Goal: Obtain resource: Obtain resource

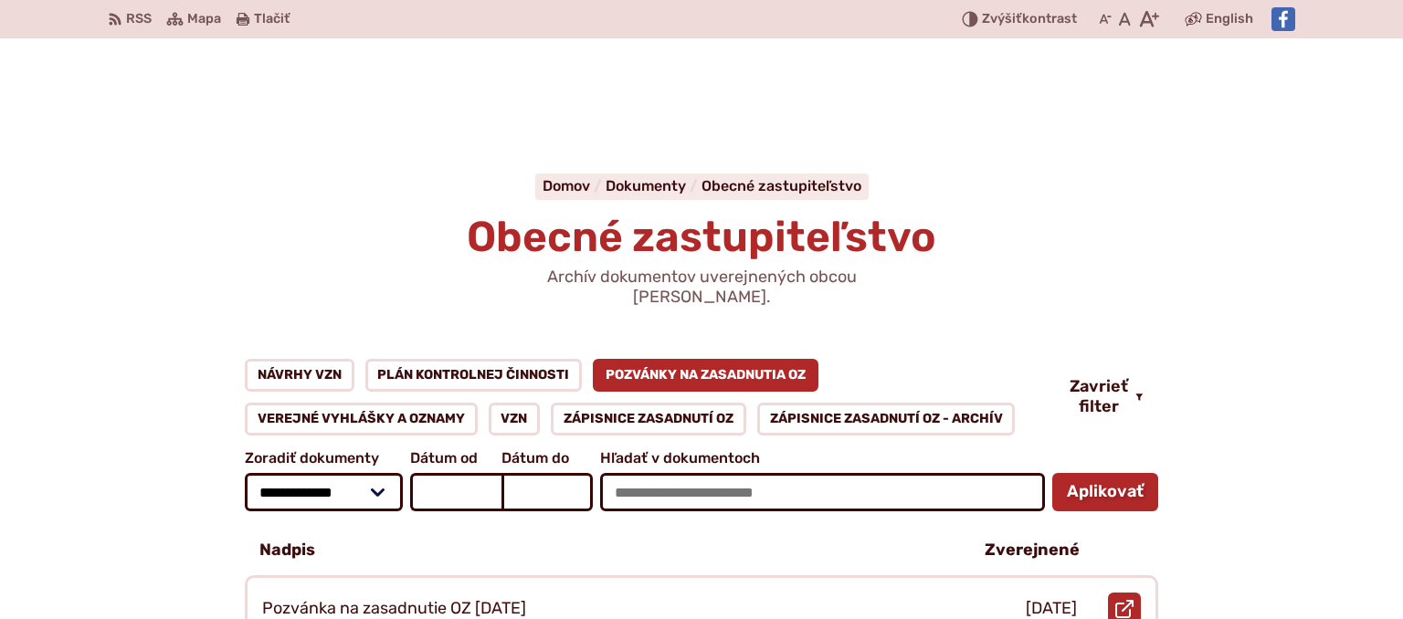
scroll to position [289, 0]
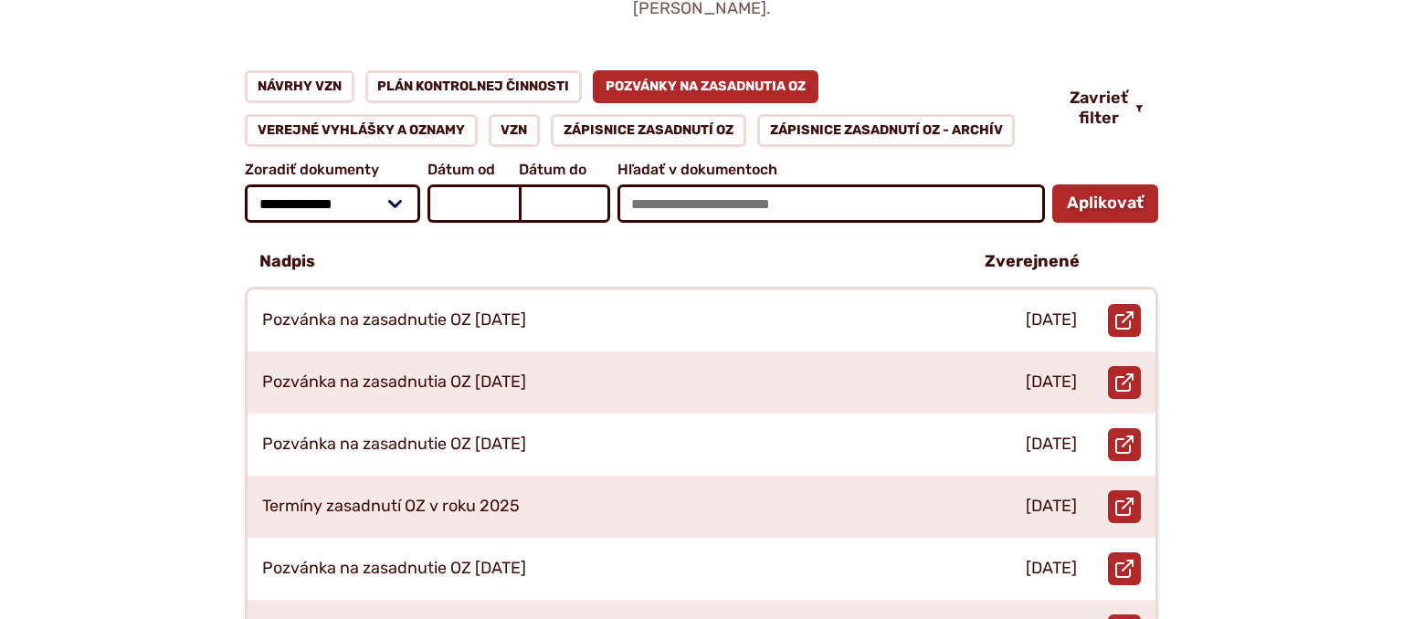
click at [671, 70] on link "Pozvánky na zasadnutia OZ" at bounding box center [706, 86] width 226 height 33
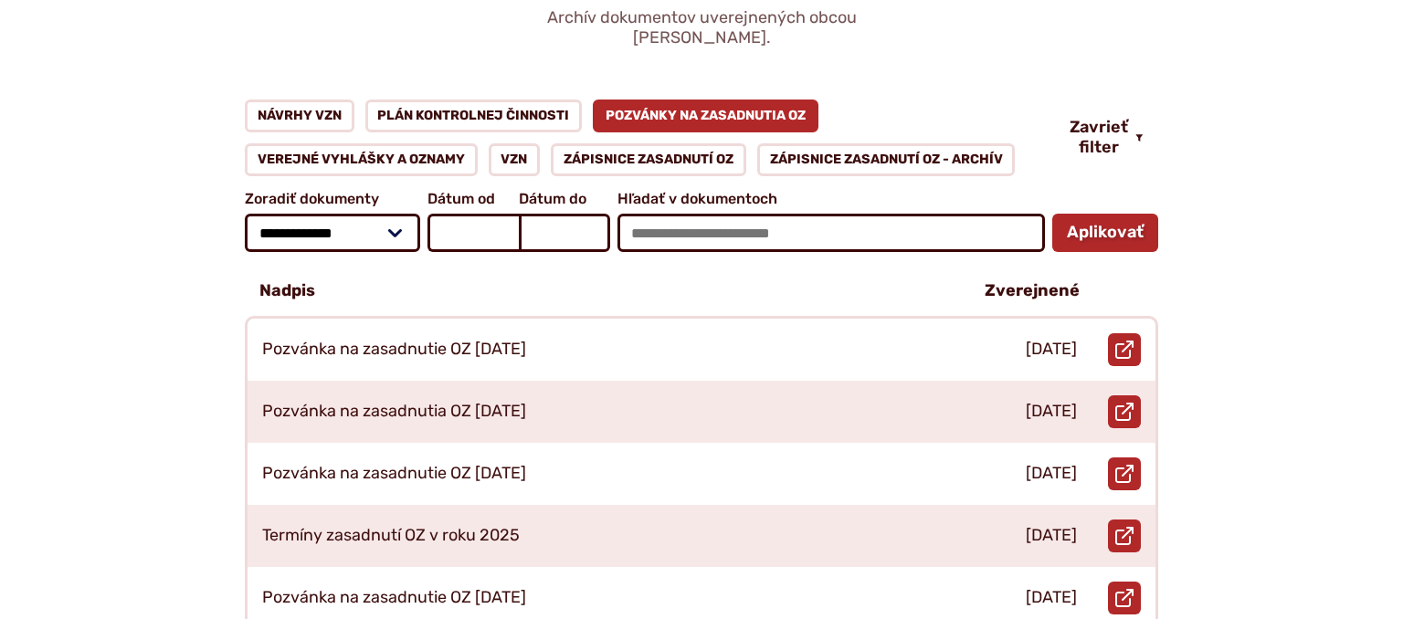
scroll to position [289, 0]
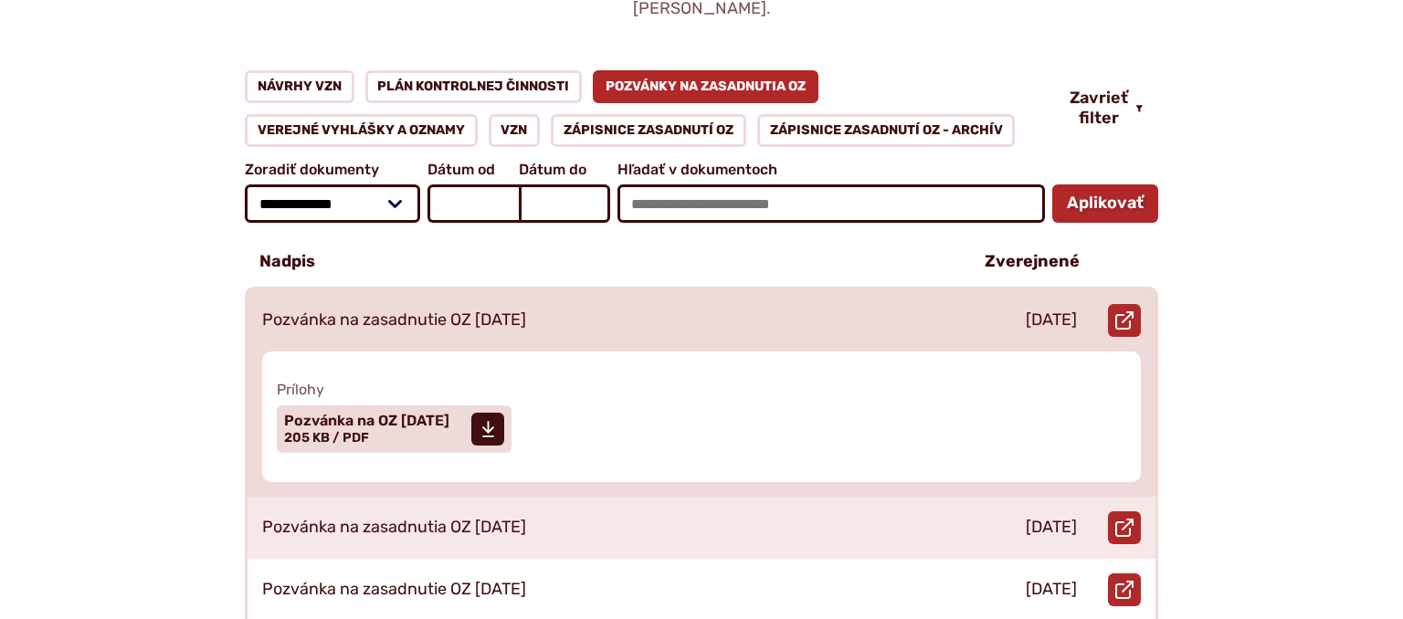
click at [526, 311] on p "Pozvánka na zasadnutie OZ [DATE]" at bounding box center [394, 321] width 264 height 20
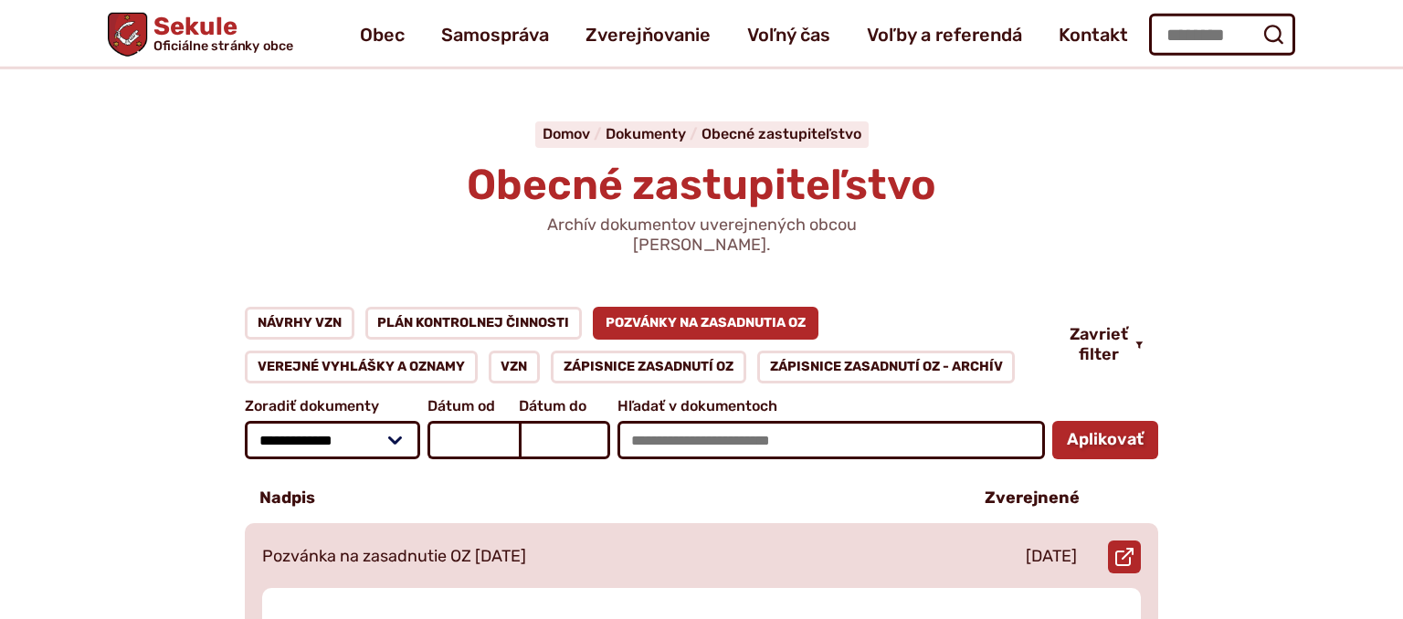
scroll to position [0, 0]
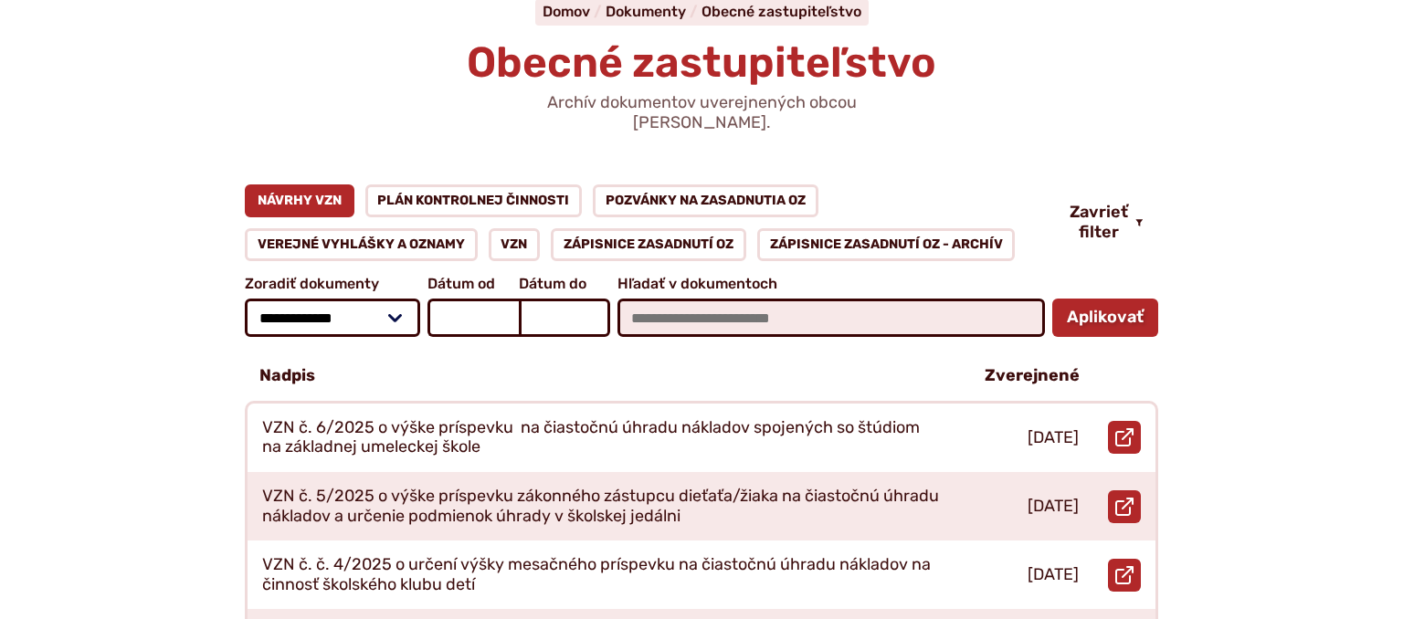
scroll to position [193, 0]
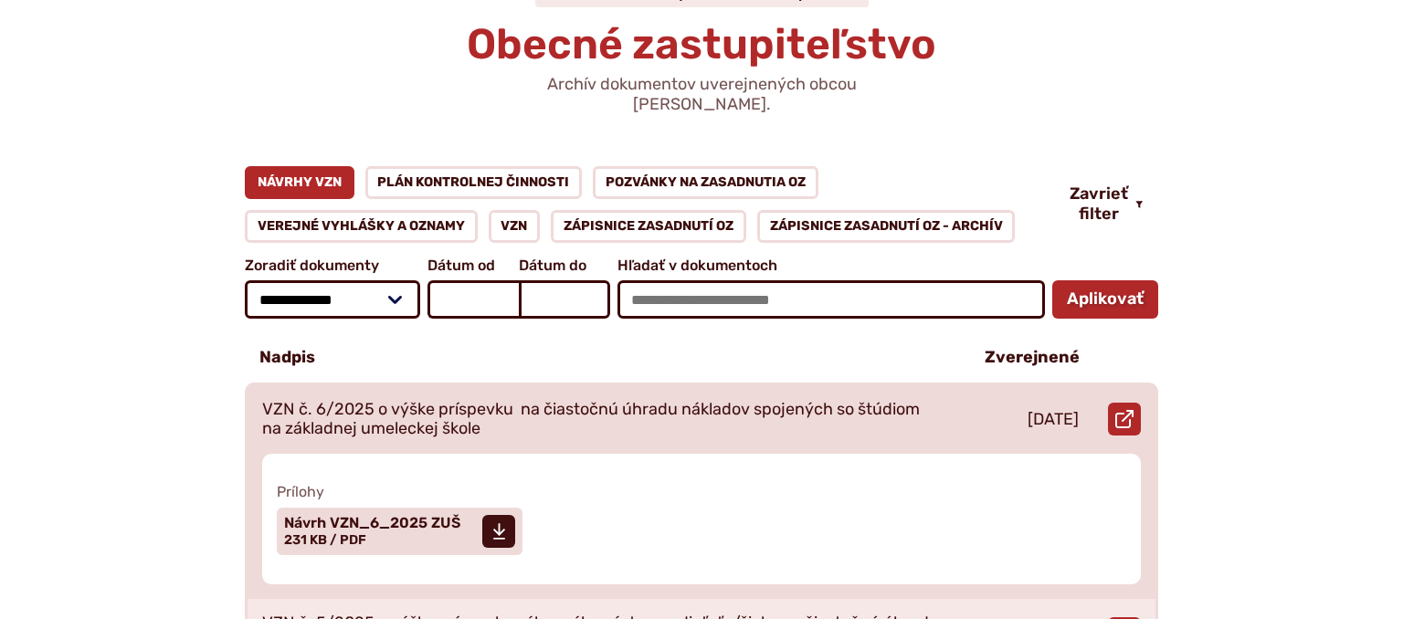
click at [431, 400] on p "VZN č. 6/2025 o výške príspevku na čiastočnú úhradu nákladov spojených so štúdi…" at bounding box center [602, 419] width 680 height 39
click at [379, 516] on span "Návrh VZN_6_2025 ZUŠ" at bounding box center [372, 523] width 176 height 15
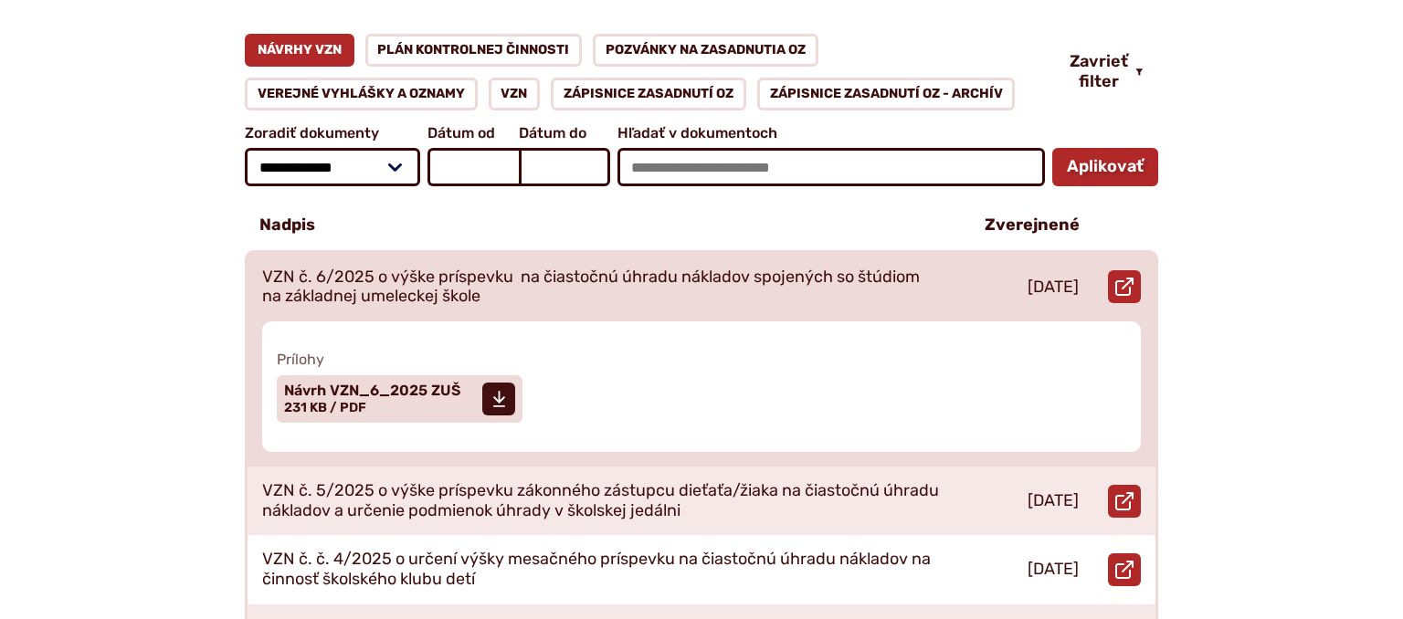
scroll to position [385, 0]
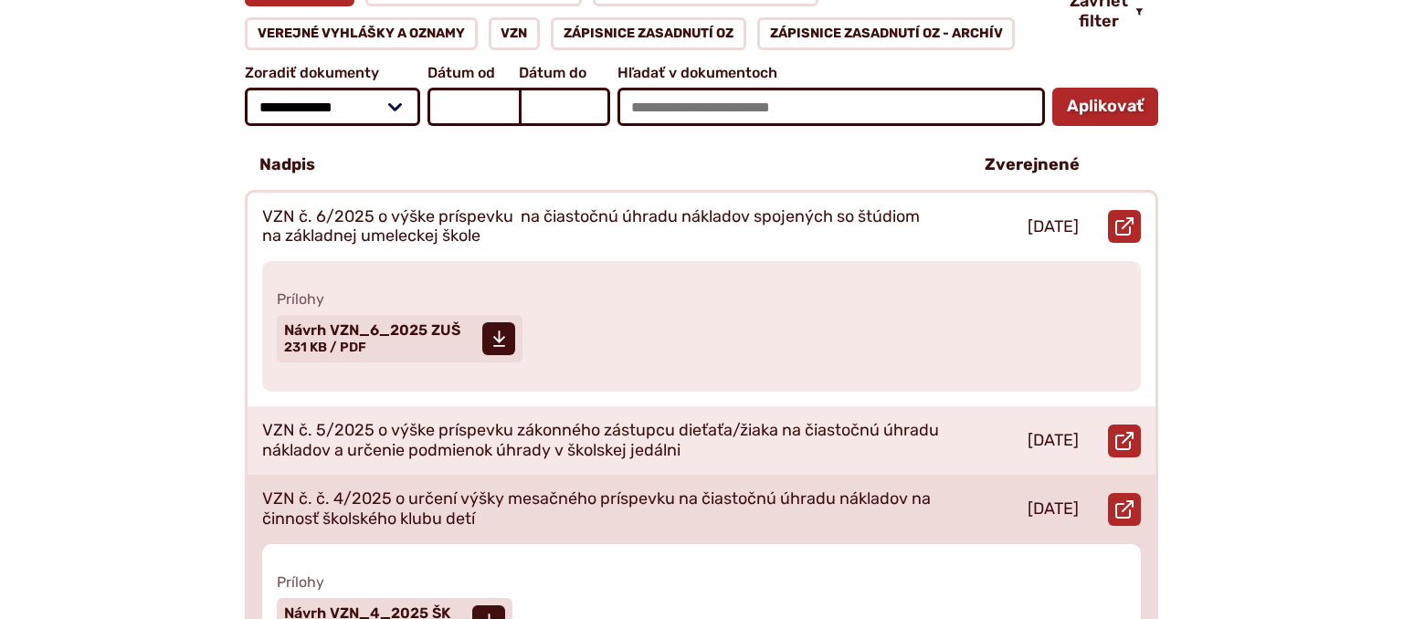
click at [470, 475] on div "VZN č. č. 4/2025 o určení výšky mesačného príspevku na čiastočnú úhradu náklado…" at bounding box center [602, 509] width 709 height 69
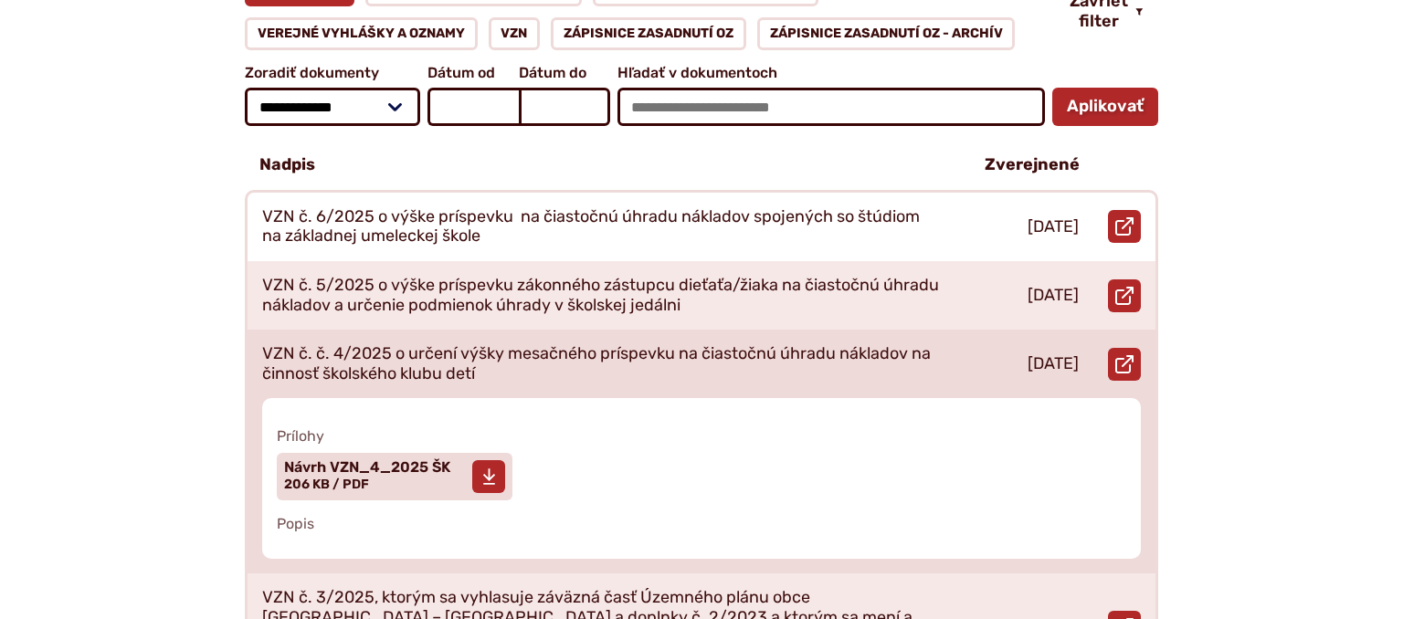
click at [415, 463] on span "Návrh VZN_4_2025 ŠK Veľkosť a typ súboru 206 KB / PDF" at bounding box center [367, 476] width 166 height 46
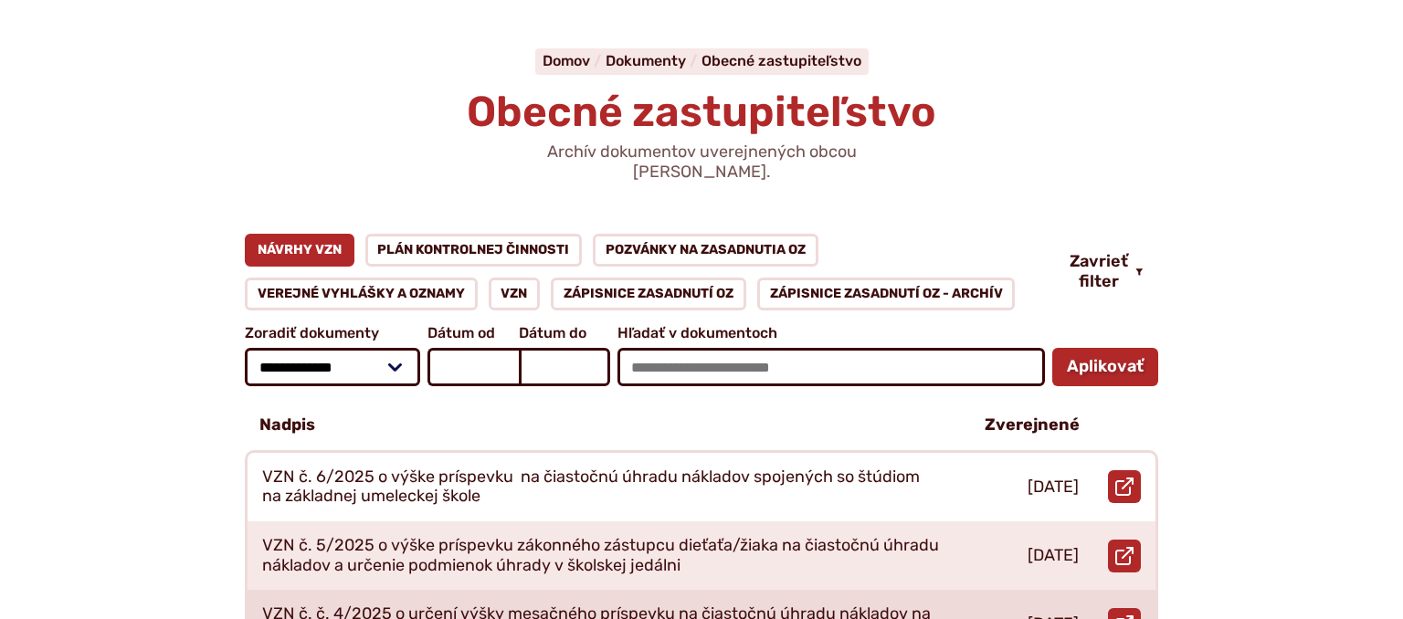
scroll to position [0, 0]
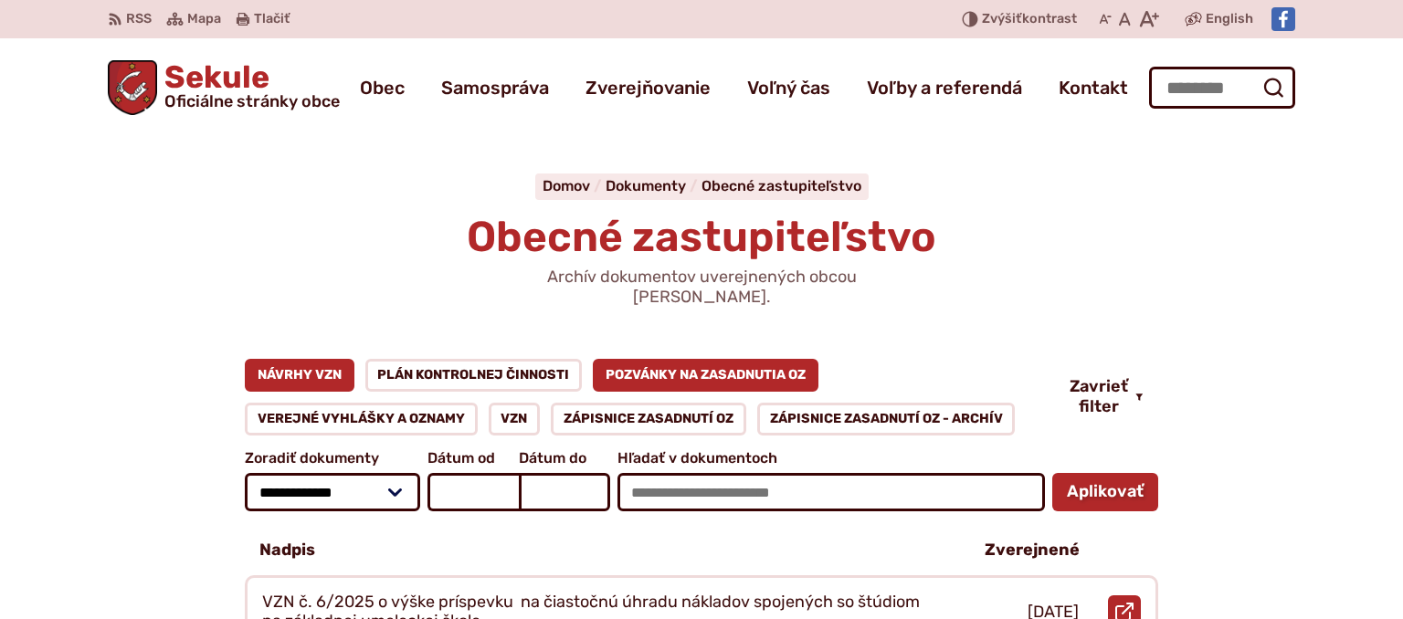
click at [670, 359] on link "Pozvánky na zasadnutia OZ" at bounding box center [706, 375] width 226 height 33
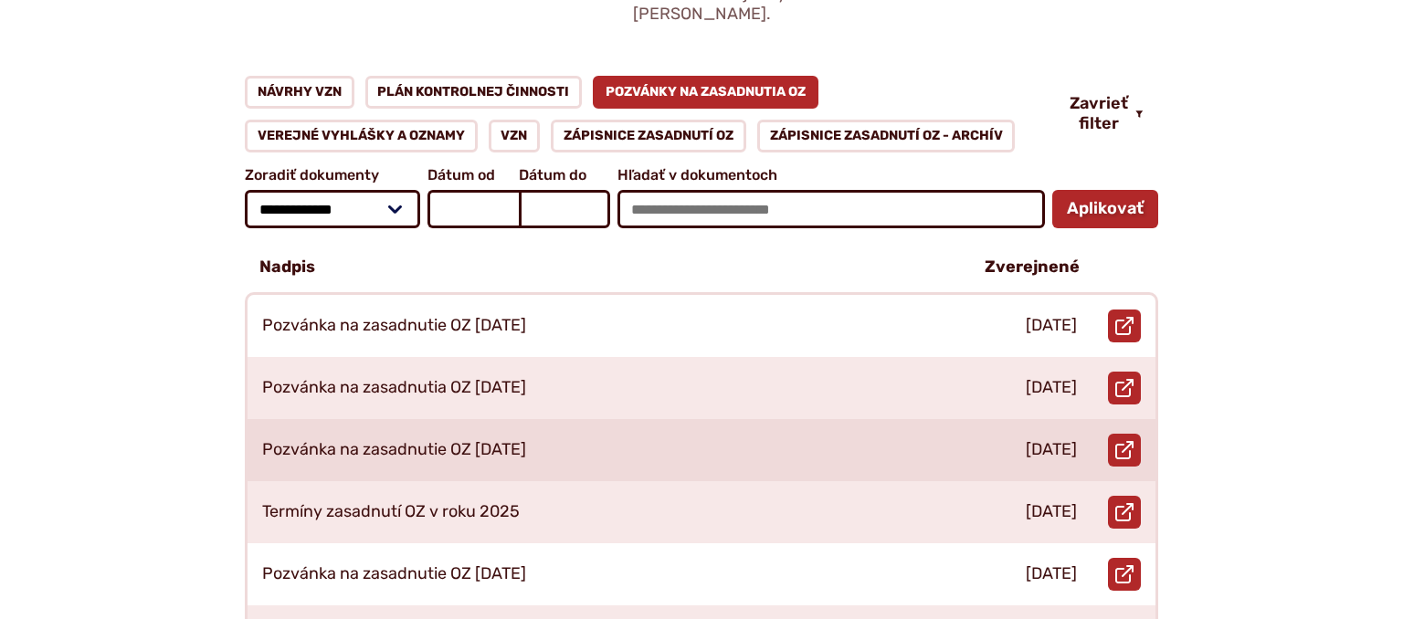
scroll to position [289, 0]
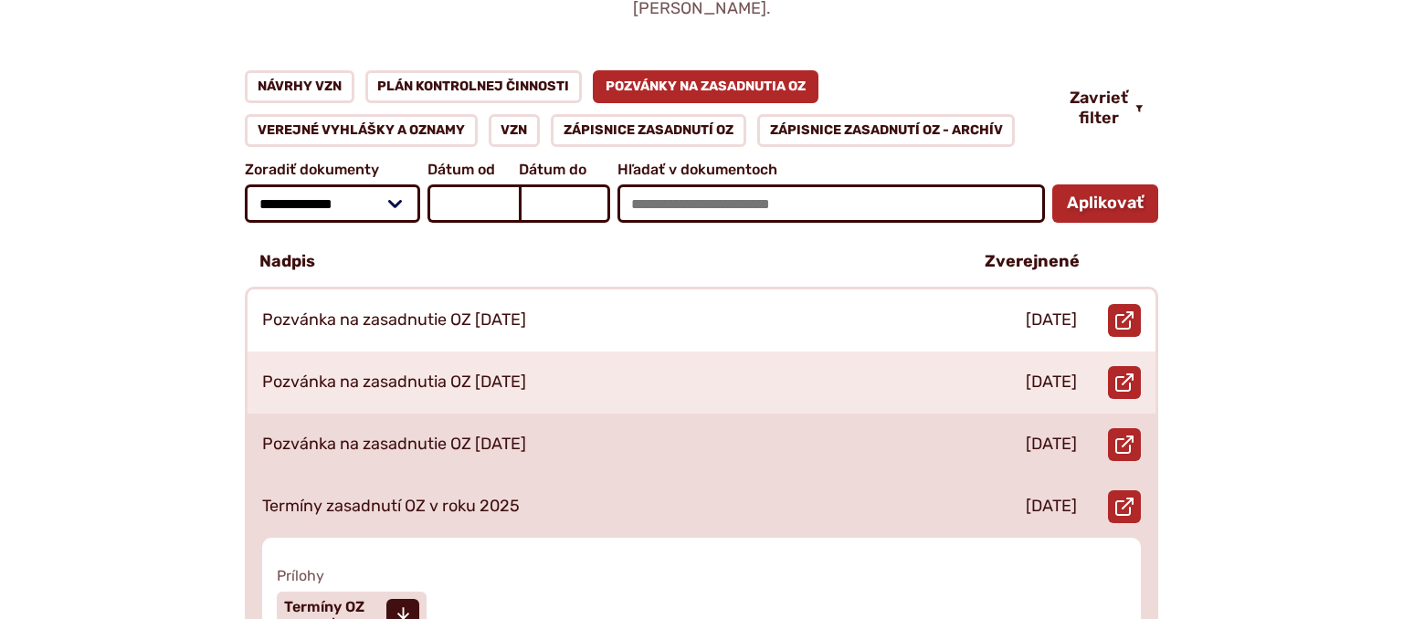
click at [488, 497] on p "Termíny zasadnutí OZ v roku 2025" at bounding box center [391, 507] width 258 height 20
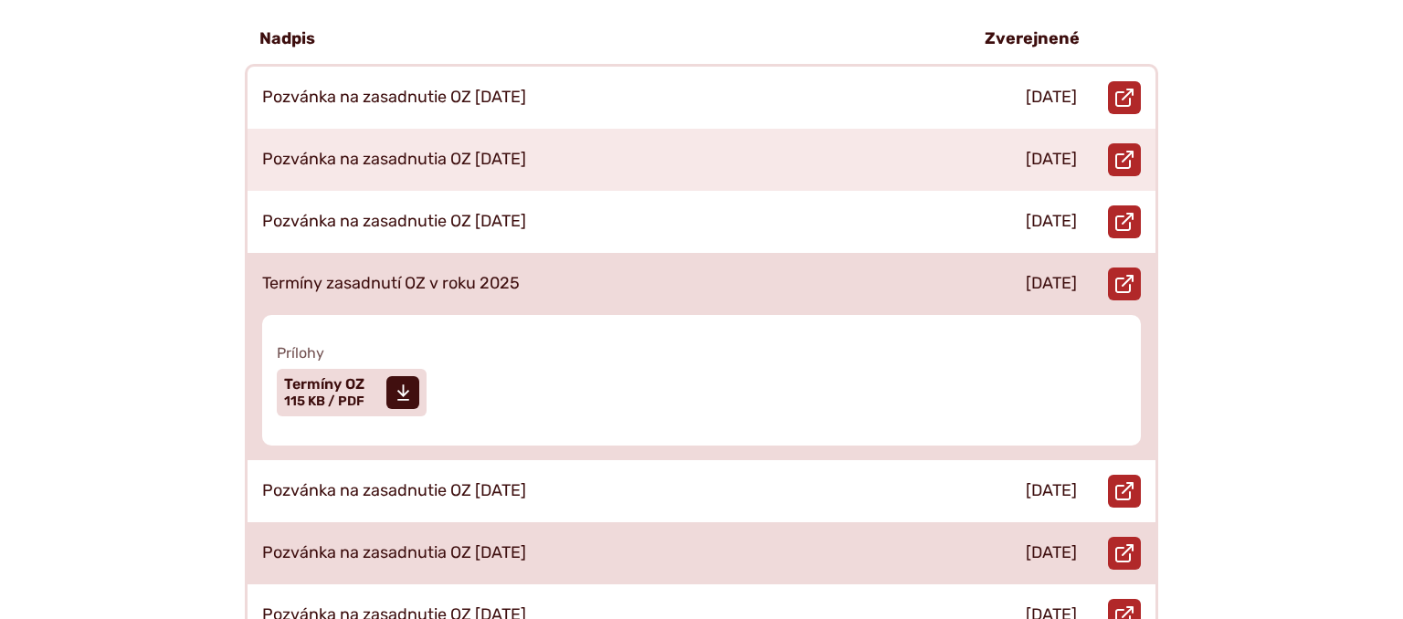
scroll to position [578, 0]
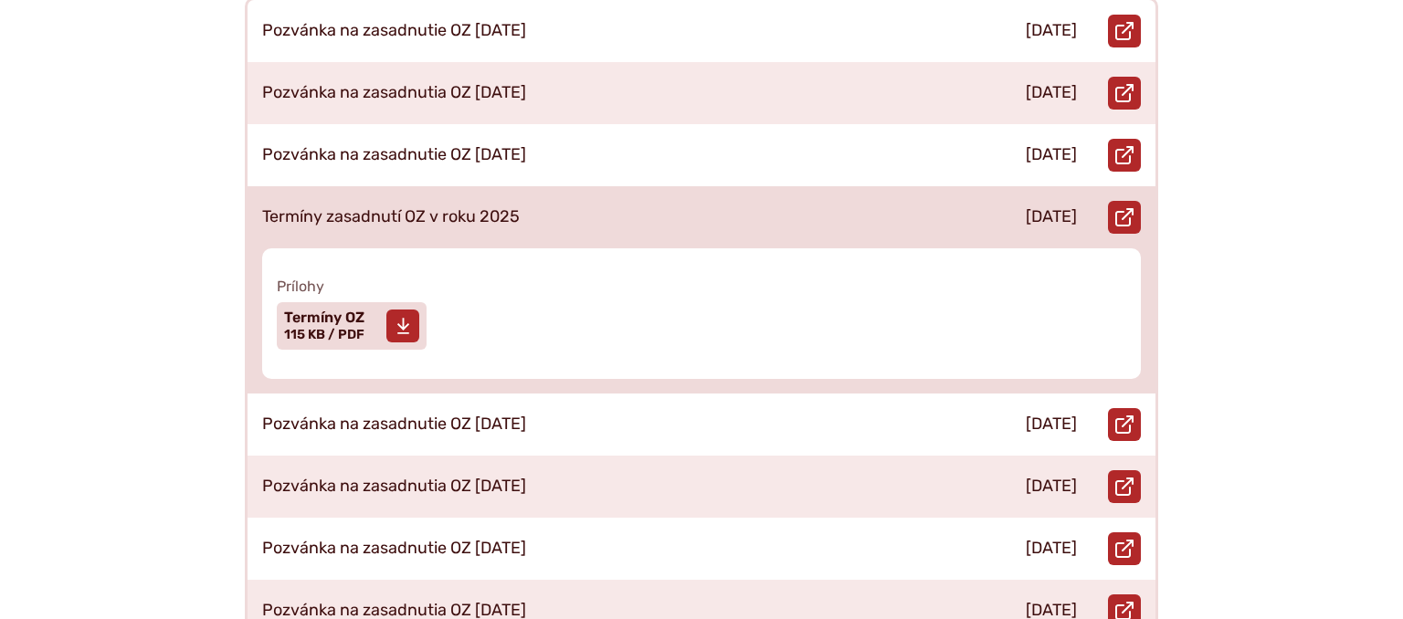
click at [310, 323] on span "Termíny OZ Veľkosť a typ súboru 115 KB / PDF" at bounding box center [324, 326] width 80 height 46
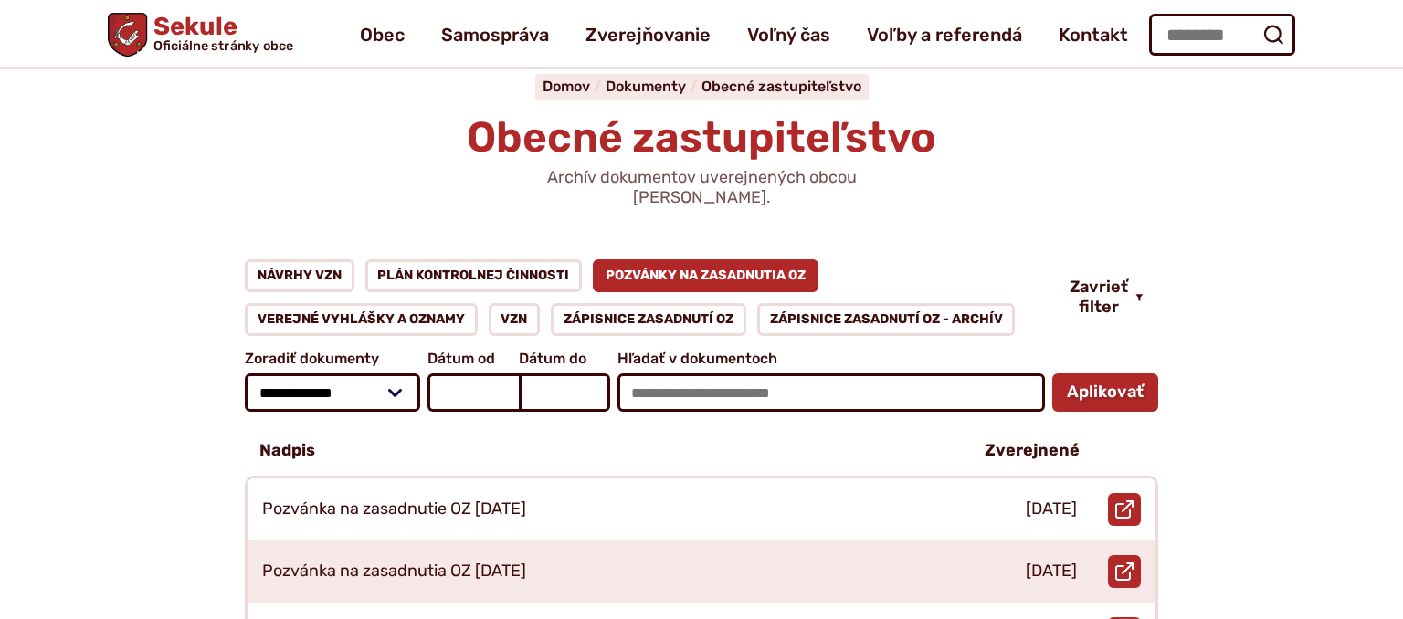
scroll to position [96, 0]
